Goal: Information Seeking & Learning: Learn about a topic

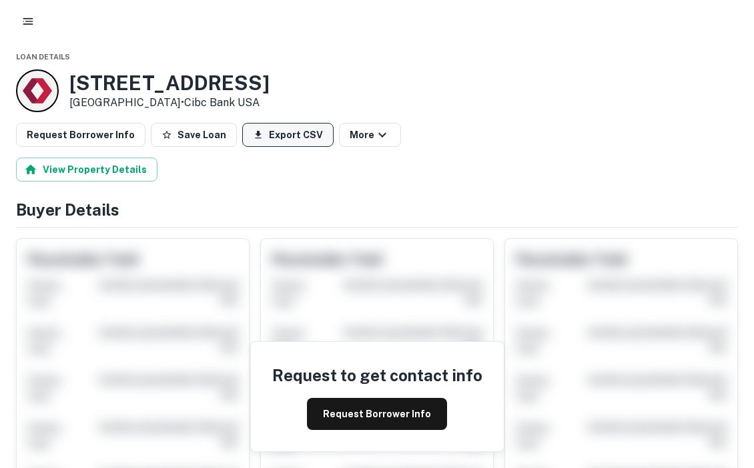
click at [272, 140] on button "Export CSV" at bounding box center [287, 135] width 91 height 24
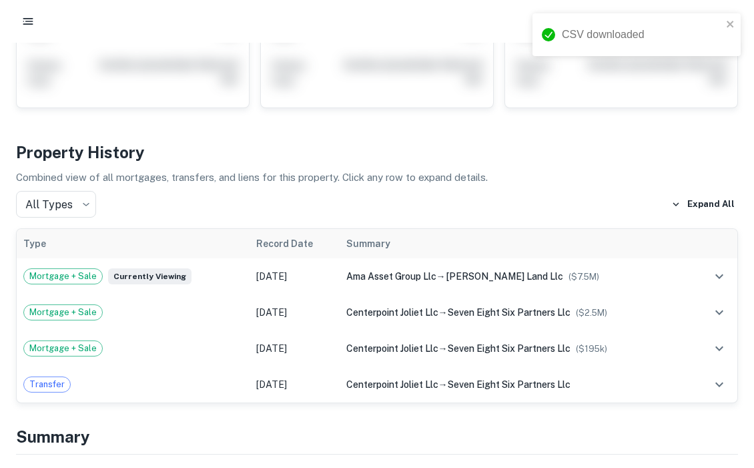
scroll to position [480, 0]
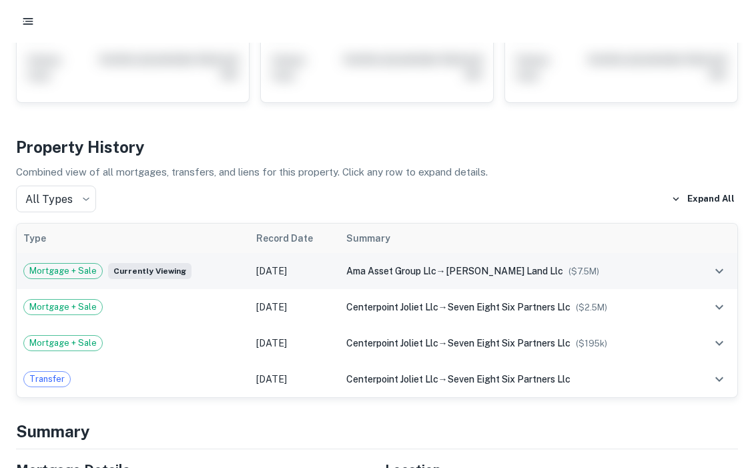
click at [324, 253] on td "Sep 18, 2025" at bounding box center [295, 271] width 90 height 36
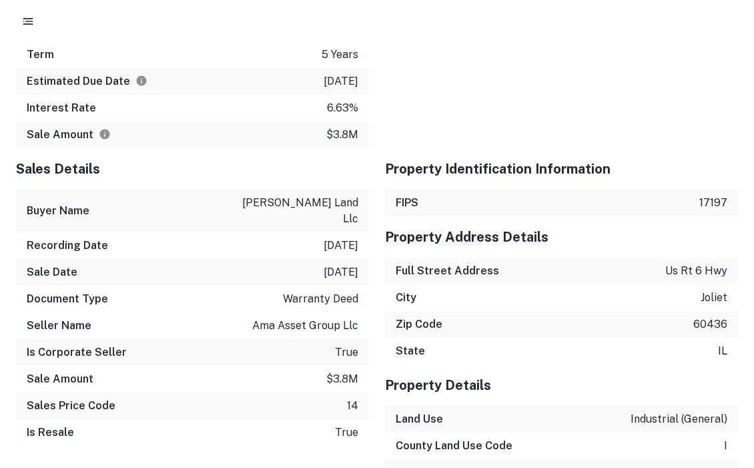
scroll to position [1745, 0]
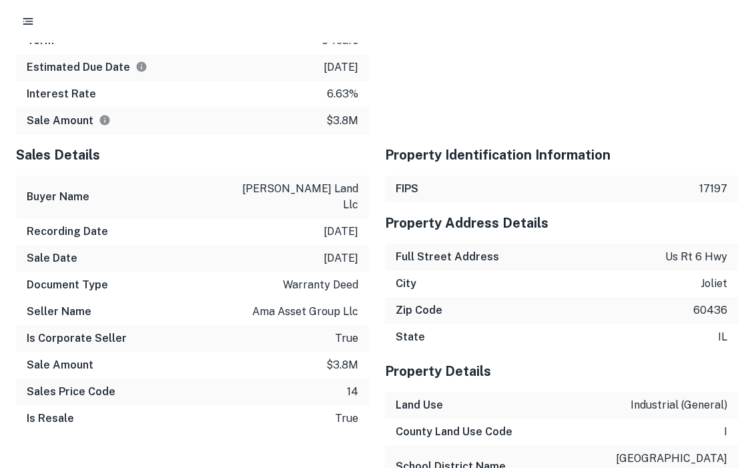
drag, startPoint x: 680, startPoint y: 322, endPoint x: 651, endPoint y: 321, distance: 29.4
click at [250, 332] on div "Sales Details Buyer Name joliet channahon land llc Recording Date 9/18/2025 Sal…" at bounding box center [184, 379] width 369 height 490
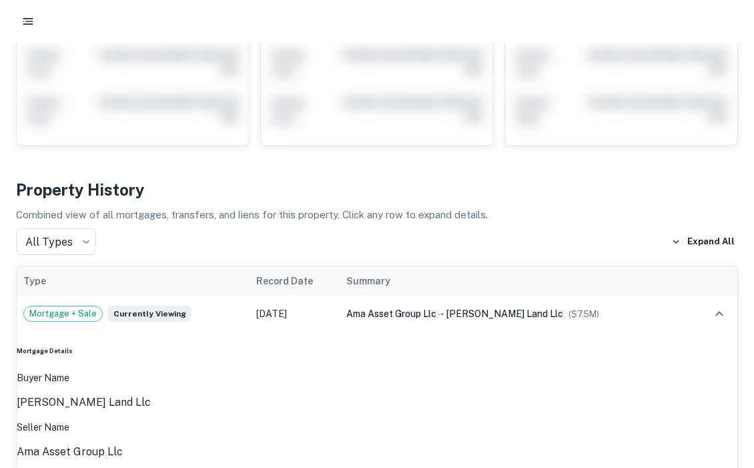
scroll to position [0, 0]
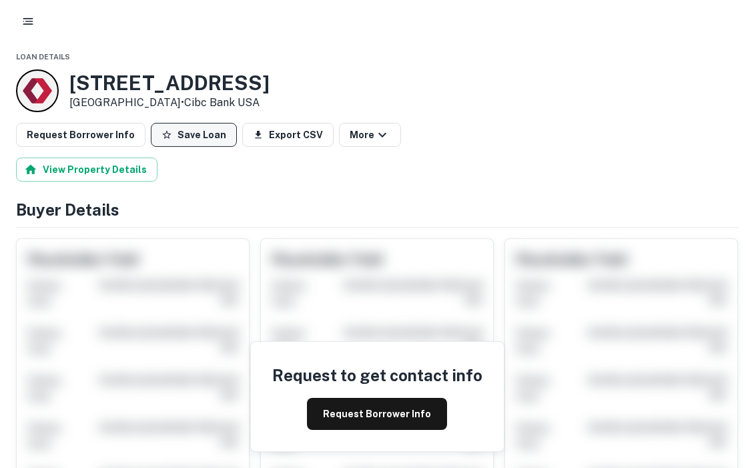
click at [196, 139] on button "Save Loan" at bounding box center [194, 135] width 86 height 24
click at [27, 31] on button "button" at bounding box center [28, 21] width 24 height 24
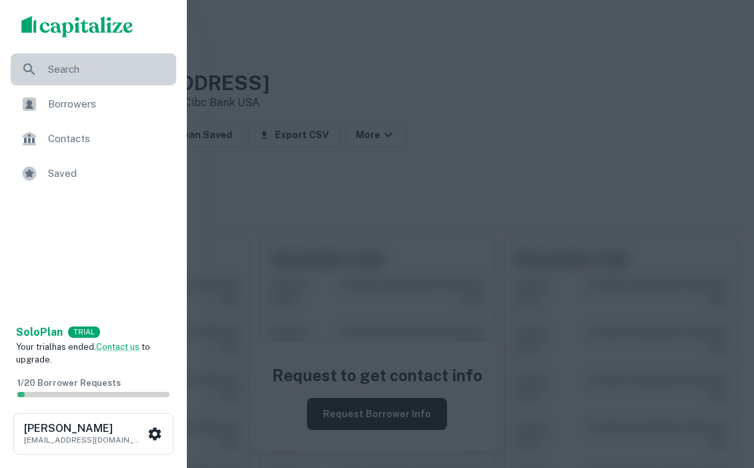
click at [55, 70] on span "Search" at bounding box center [108, 69] width 120 height 16
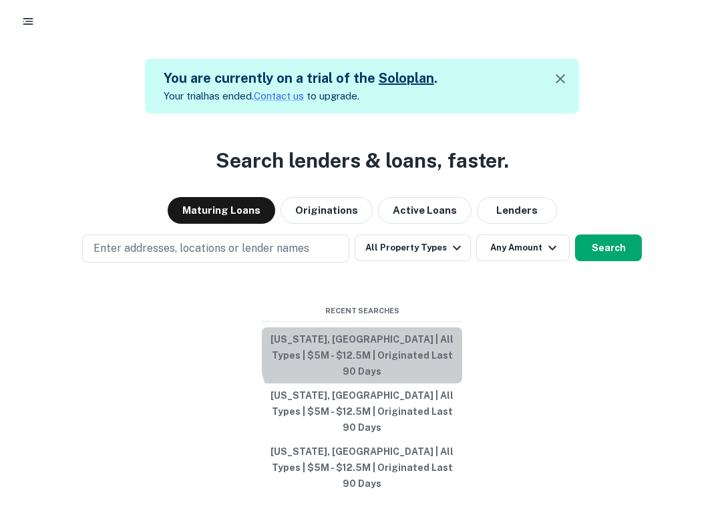
click at [404, 364] on button "[US_STATE], [GEOGRAPHIC_DATA] | All Types | $5M - $12.5M | Originated Last 90 D…" at bounding box center [362, 355] width 200 height 56
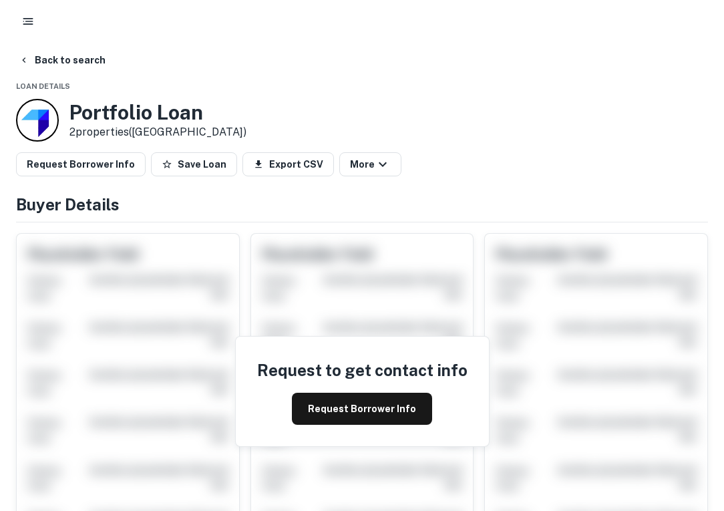
click at [44, 111] on div at bounding box center [37, 120] width 43 height 43
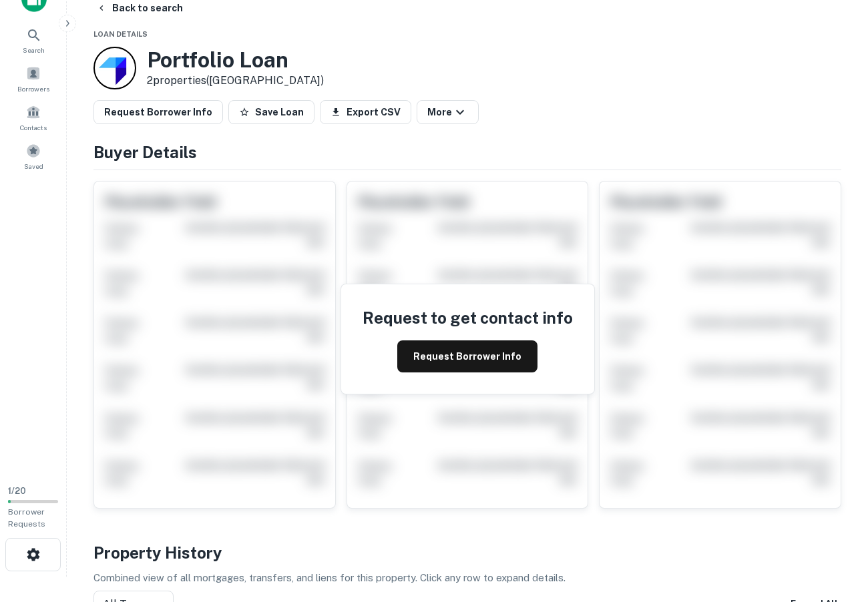
scroll to position [41, 0]
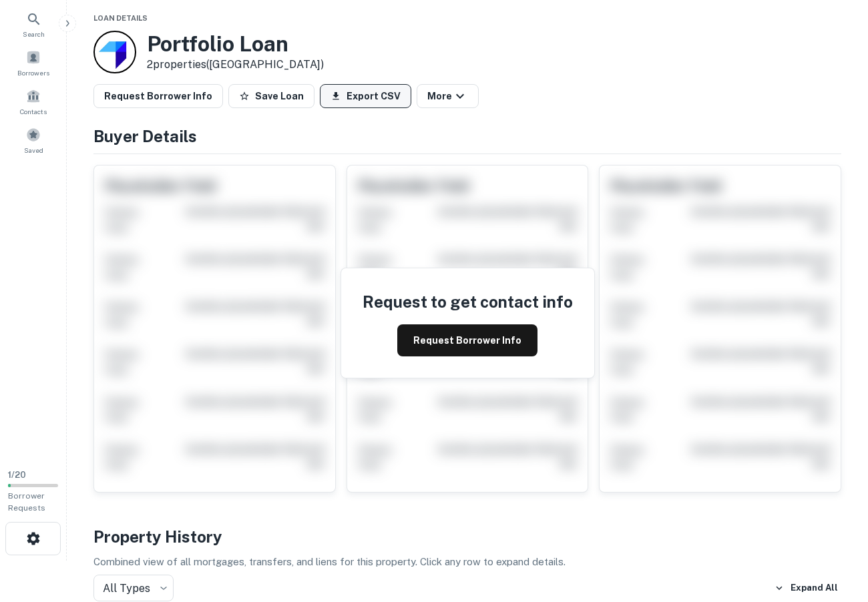
click at [336, 103] on button "Export CSV" at bounding box center [365, 96] width 91 height 24
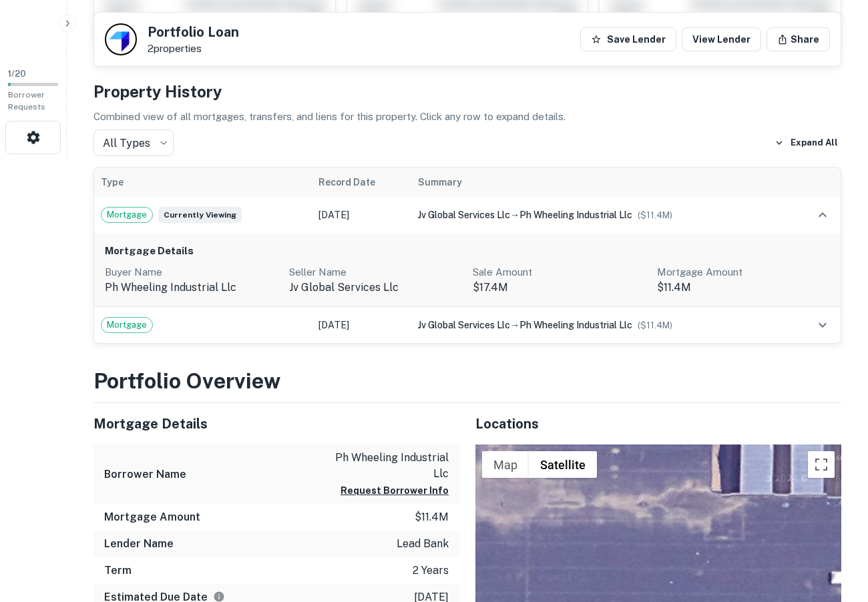
scroll to position [449, 0]
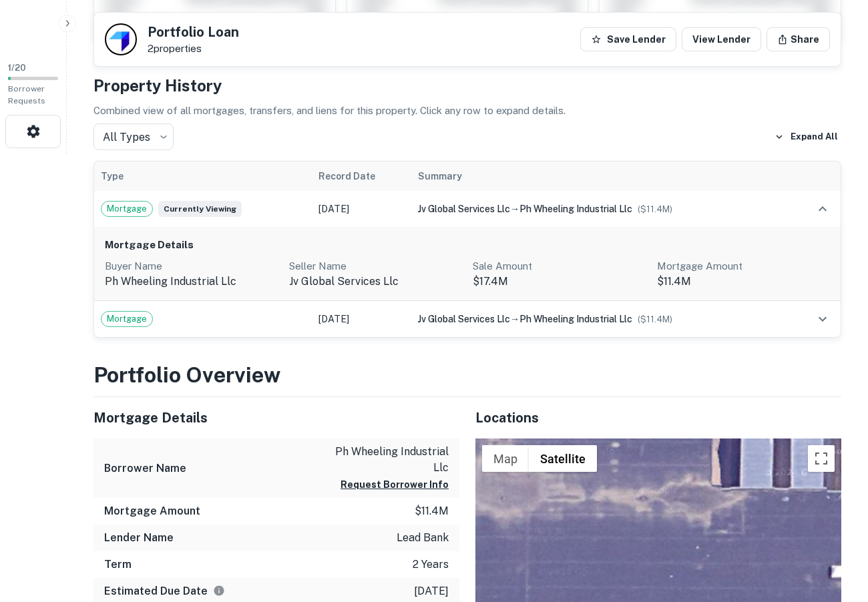
click at [184, 49] on p "2 properties" at bounding box center [193, 49] width 91 height 12
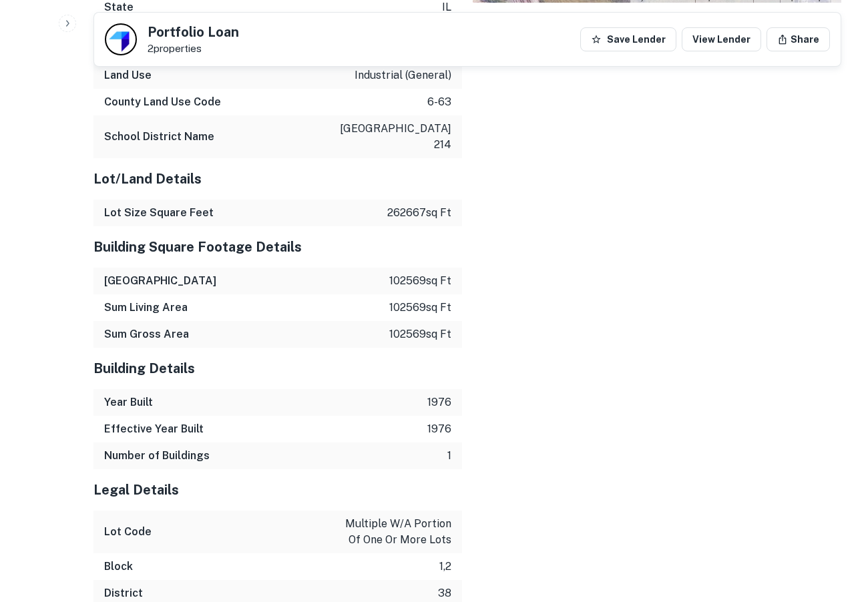
scroll to position [1814, 0]
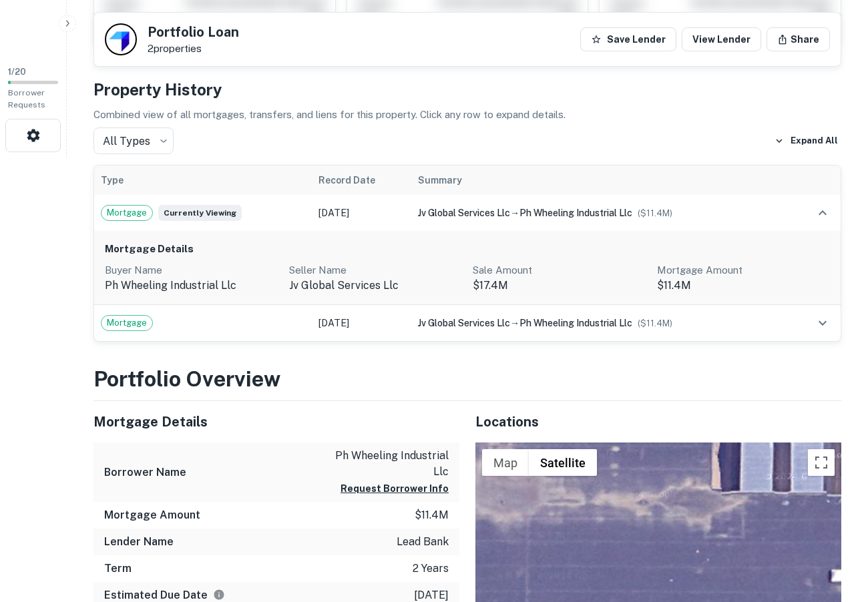
scroll to position [0, 0]
